Goal: Find specific page/section: Find specific page/section

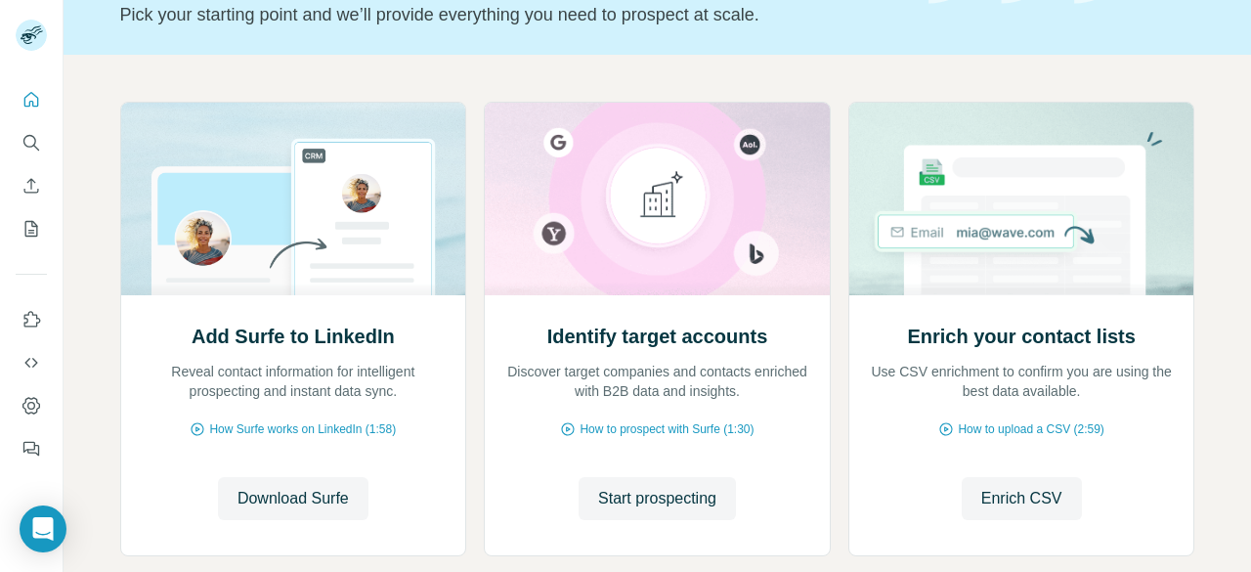
scroll to position [127, 0]
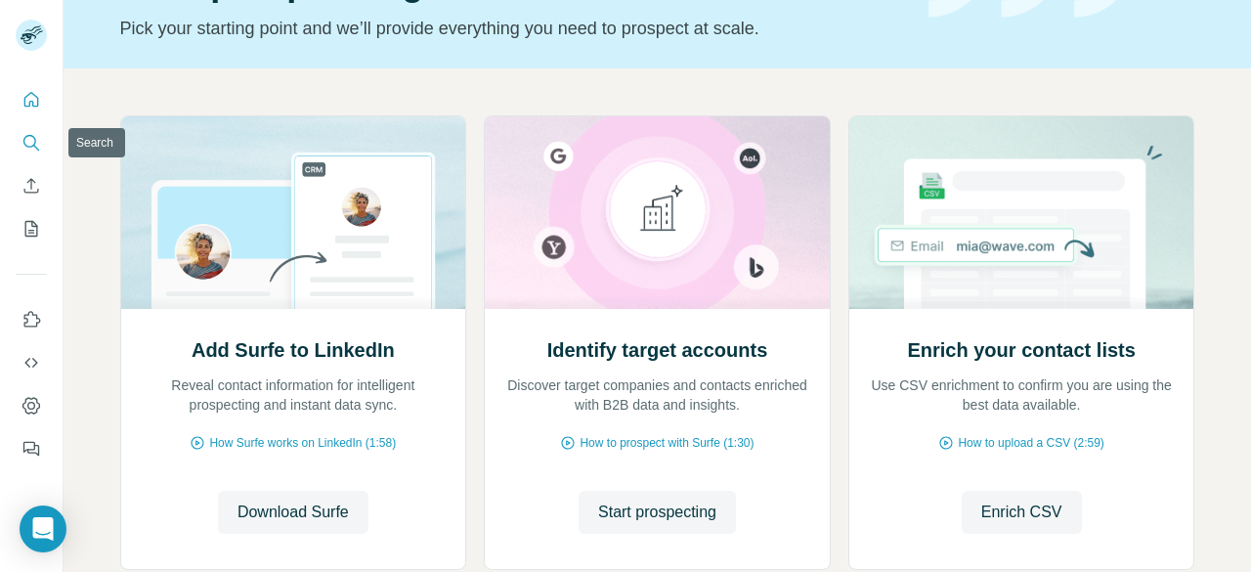
click at [29, 139] on icon "Search" at bounding box center [32, 143] width 20 height 20
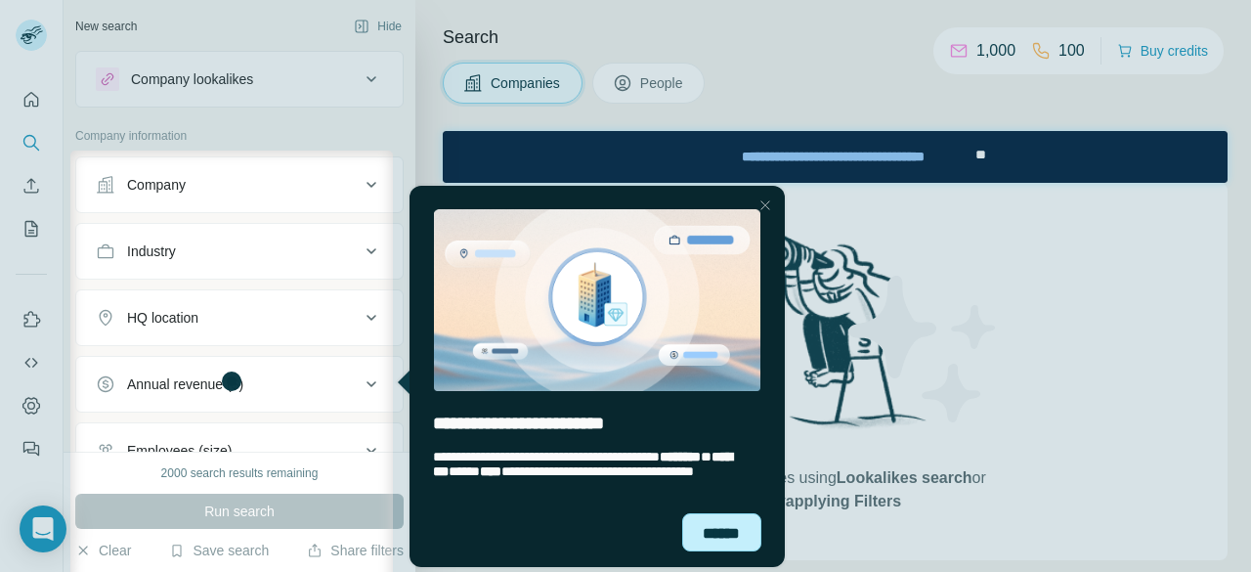
click at [713, 515] on div "******" at bounding box center [721, 532] width 79 height 38
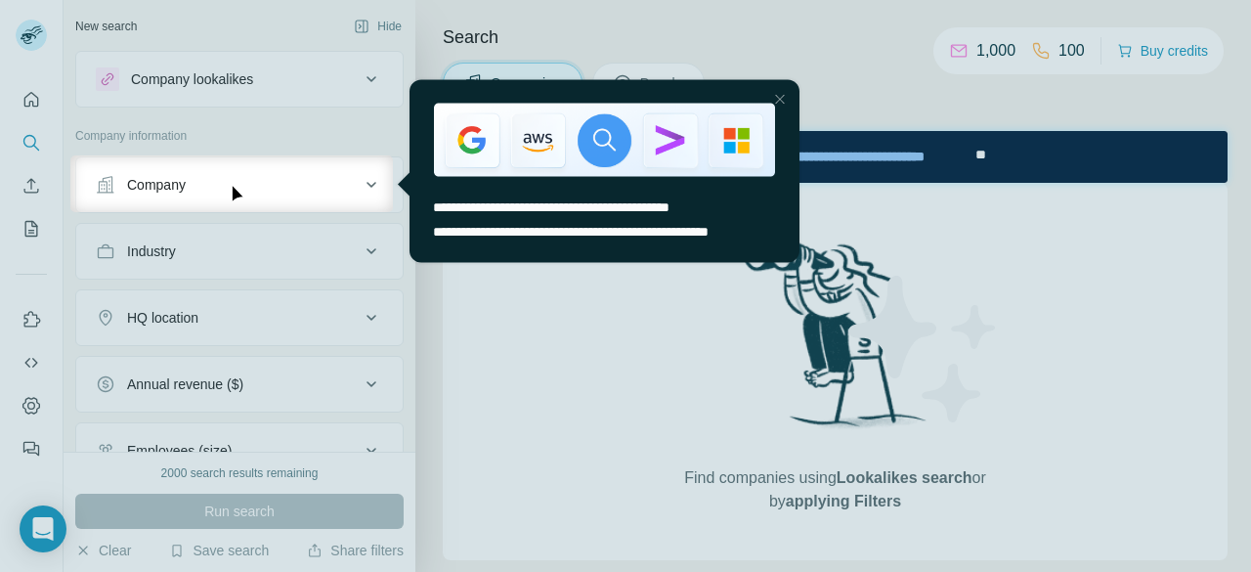
click at [784, 91] on div at bounding box center [778, 98] width 23 height 23
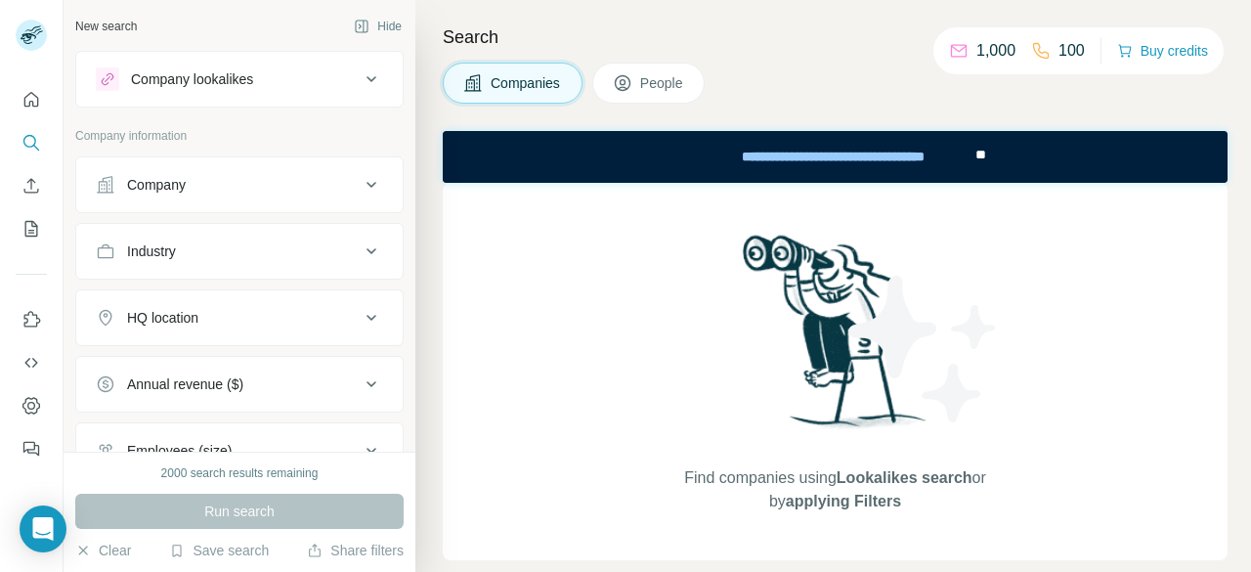
click at [610, 67] on button "People" at bounding box center [648, 83] width 113 height 41
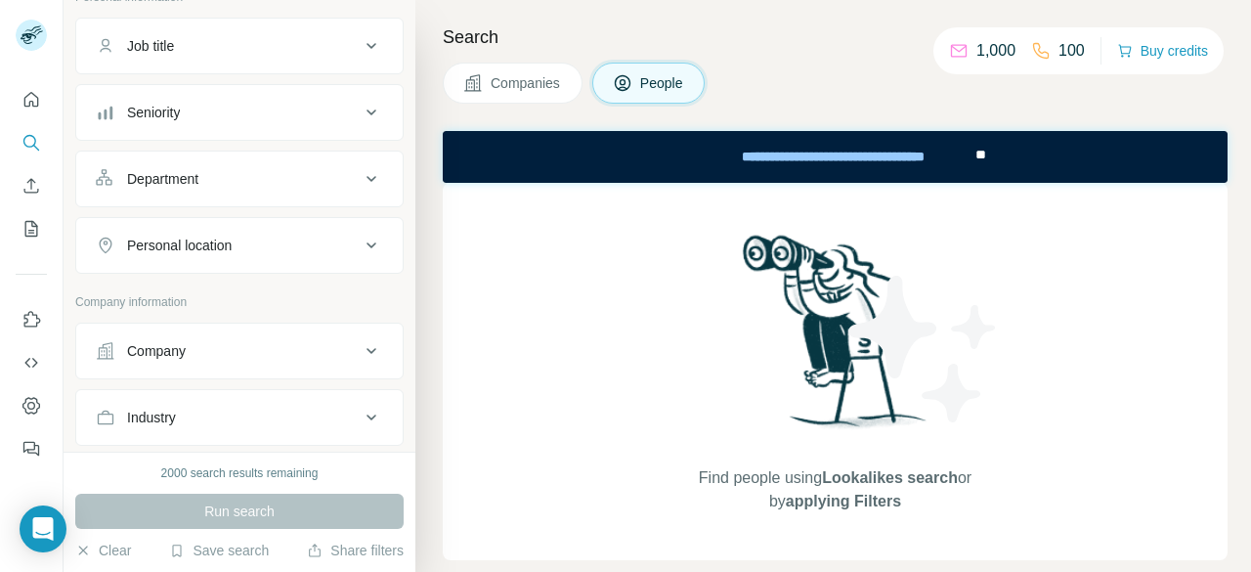
scroll to position [26, 0]
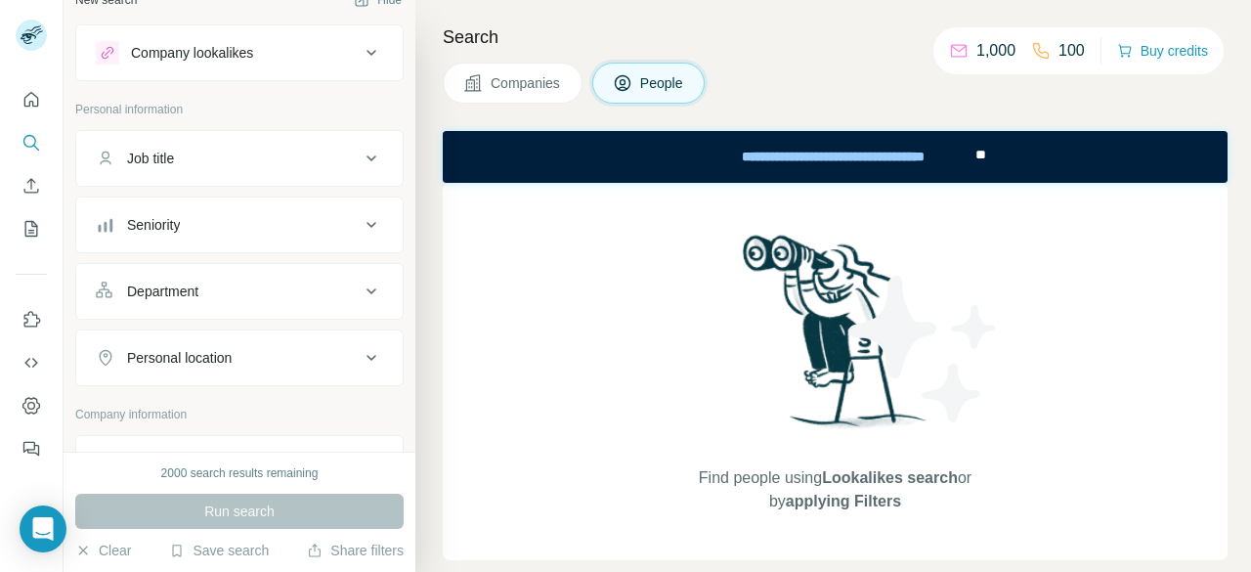
click at [343, 182] on div "Job title" at bounding box center [239, 158] width 329 height 57
